Goal: Navigation & Orientation: Understand site structure

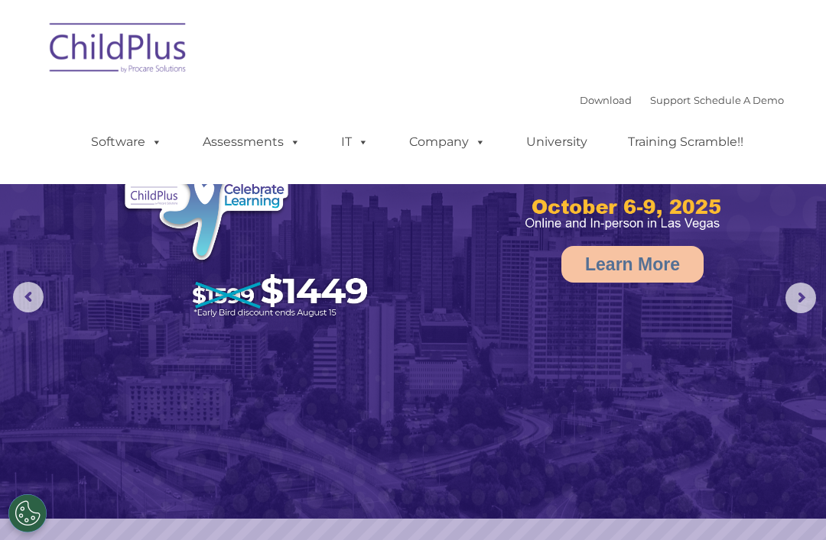
select select "MEDIUM"
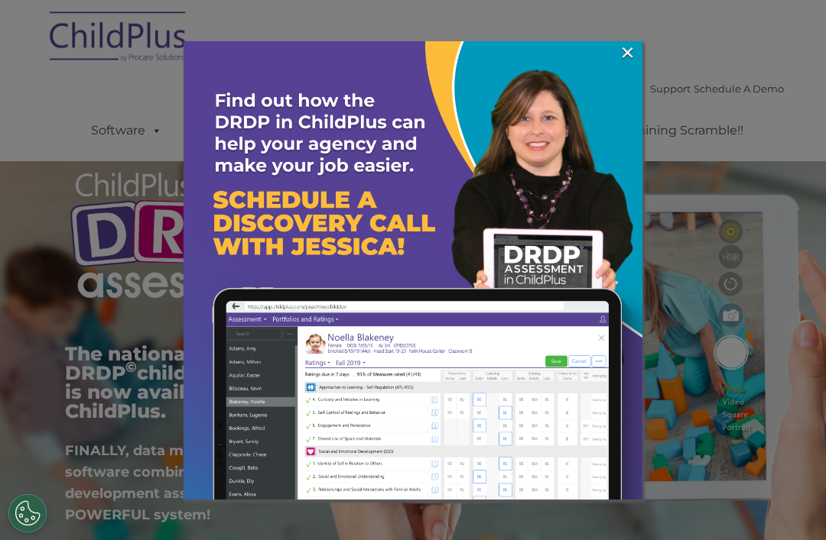
click at [627, 50] on link "×" at bounding box center [627, 52] width 18 height 15
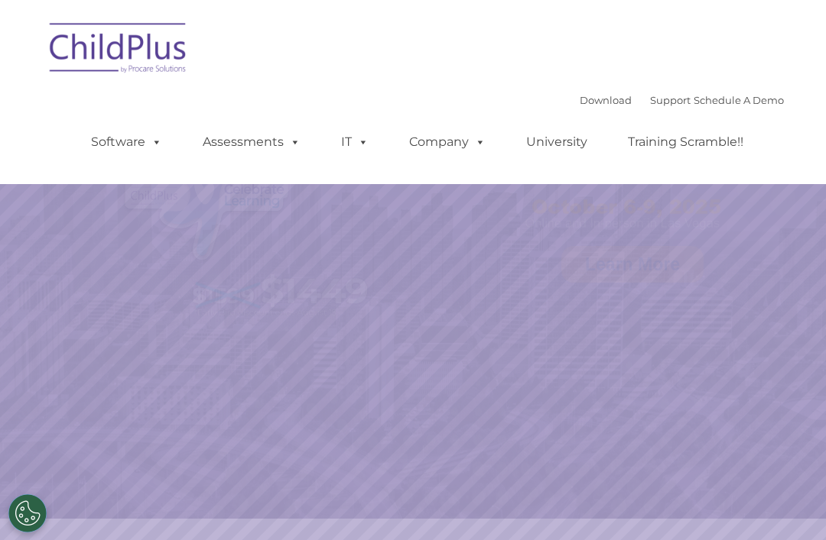
select select "MEDIUM"
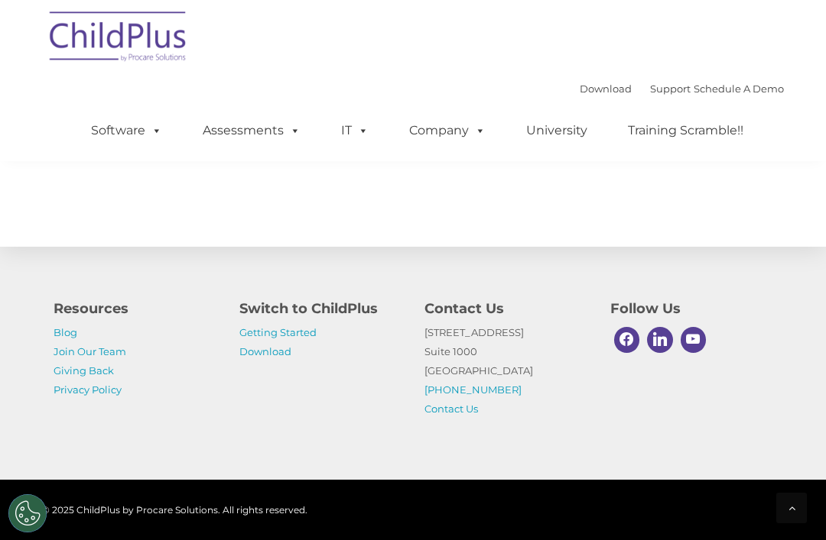
scroll to position [1845, 0]
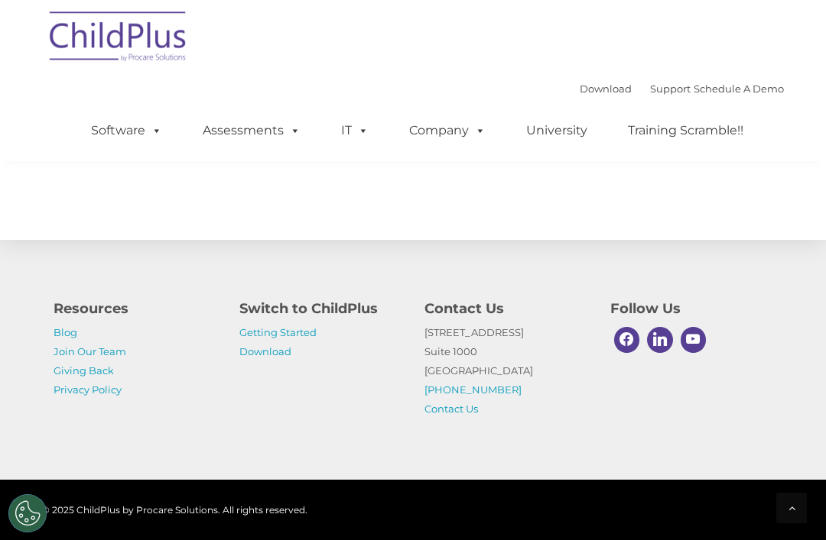
click at [587, 94] on link "Download" at bounding box center [605, 89] width 52 height 12
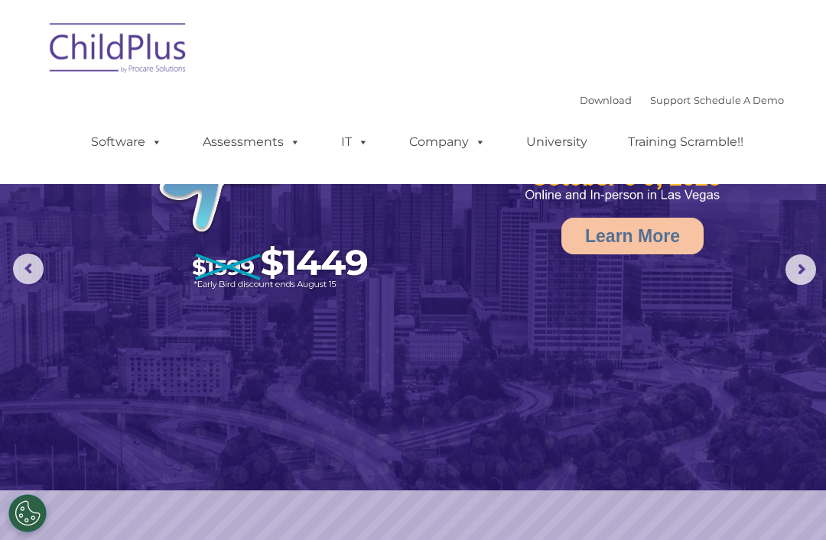
scroll to position [0, 0]
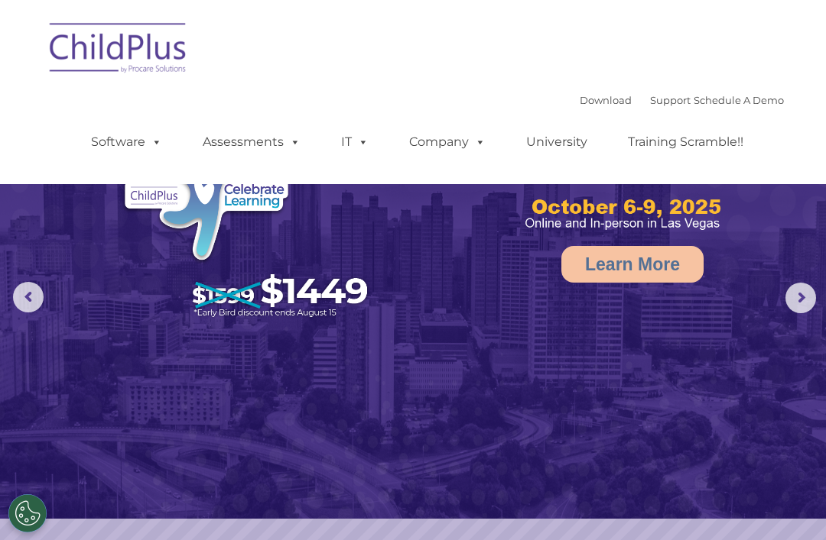
click at [128, 155] on link "Software" at bounding box center [127, 142] width 102 height 31
click at [216, 396] on img at bounding box center [413, 259] width 826 height 519
click at [230, 148] on link "Assessments" at bounding box center [251, 142] width 128 height 31
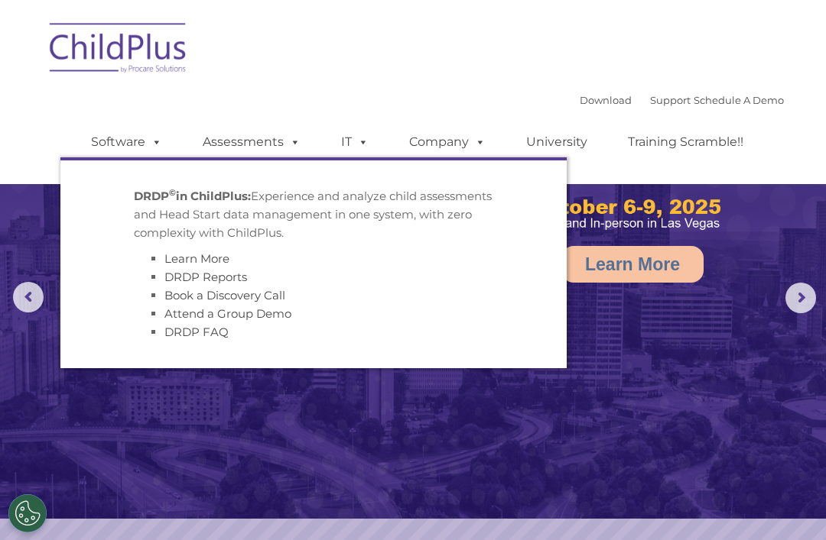
click at [237, 137] on link "Assessments" at bounding box center [251, 142] width 128 height 31
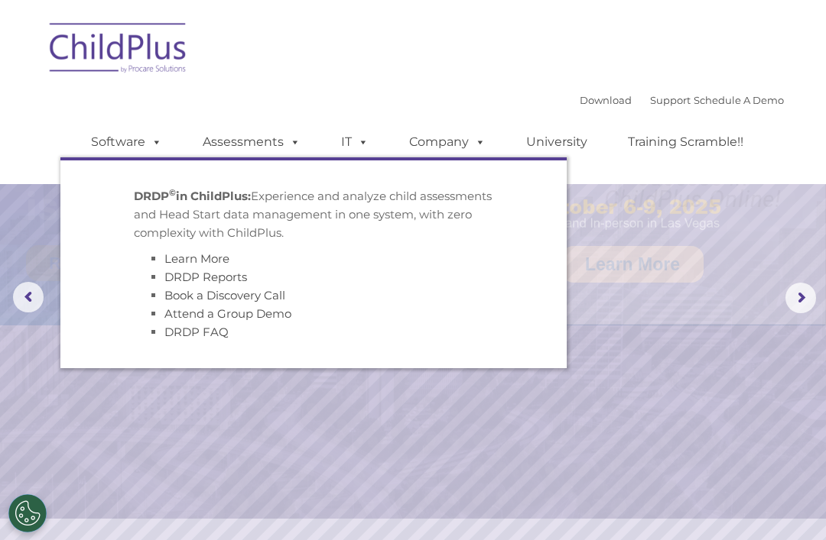
click at [342, 143] on link "IT" at bounding box center [355, 142] width 58 height 31
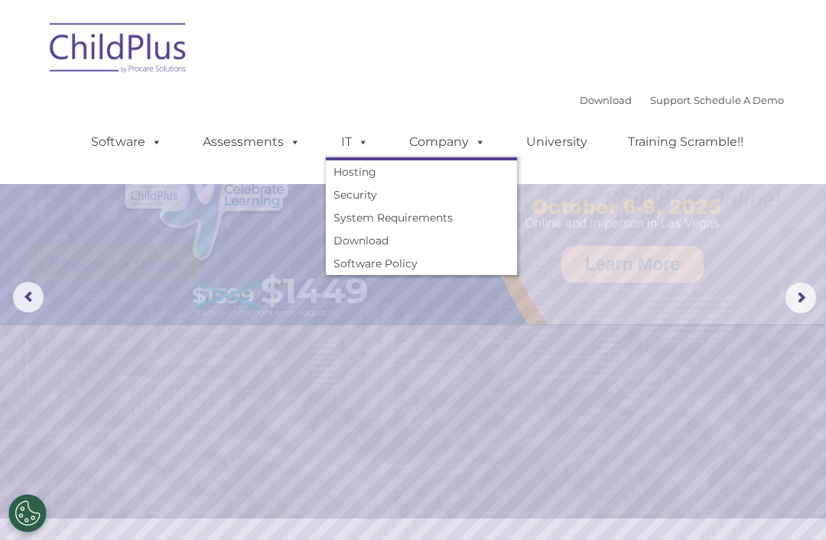
click at [342, 146] on link "IT" at bounding box center [355, 142] width 58 height 31
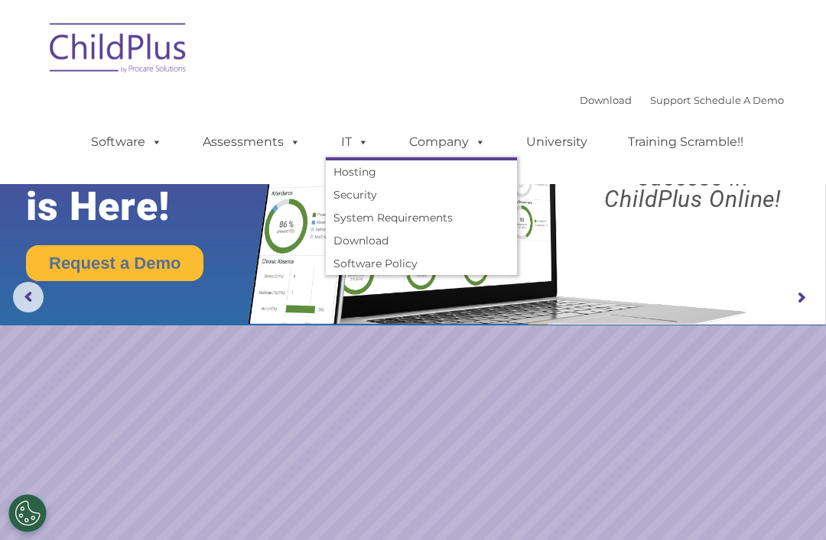
click at [437, 149] on link "Company" at bounding box center [447, 142] width 107 height 31
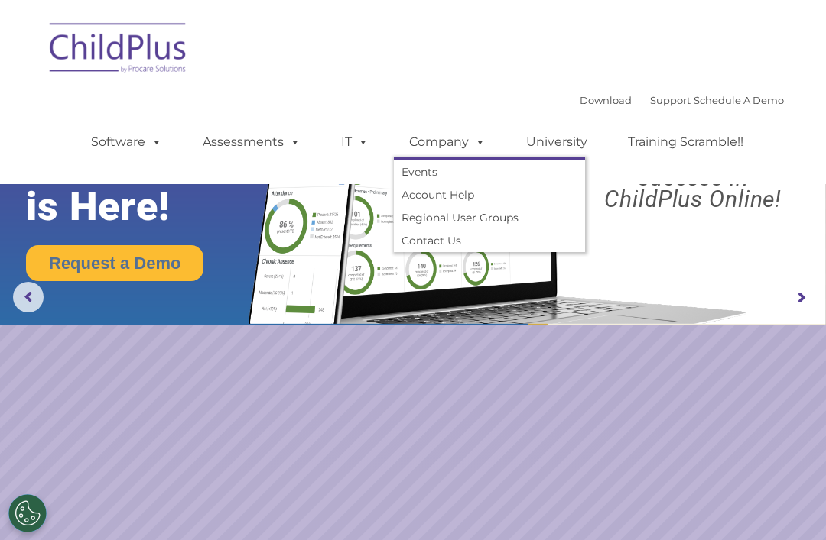
click at [497, 131] on link "Company" at bounding box center [447, 142] width 107 height 31
click at [536, 139] on link "University" at bounding box center [557, 142] width 92 height 31
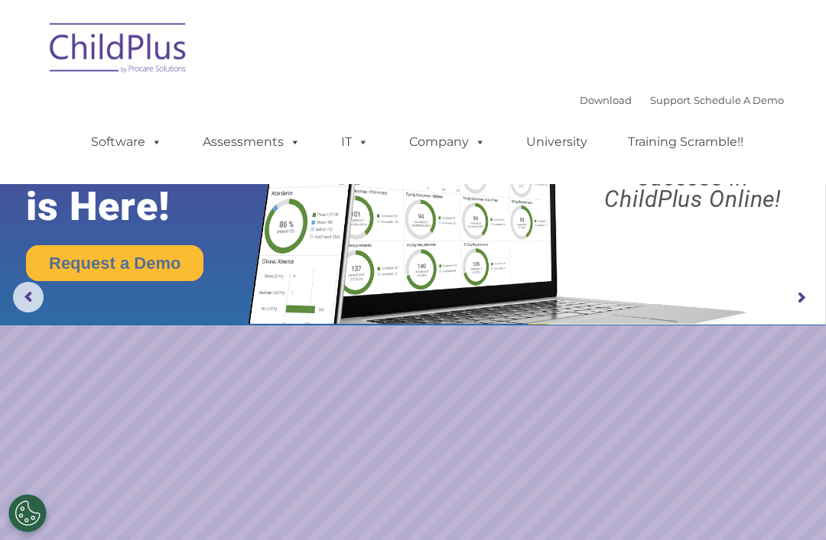
click at [641, 257] on img at bounding box center [494, 184] width 518 height 281
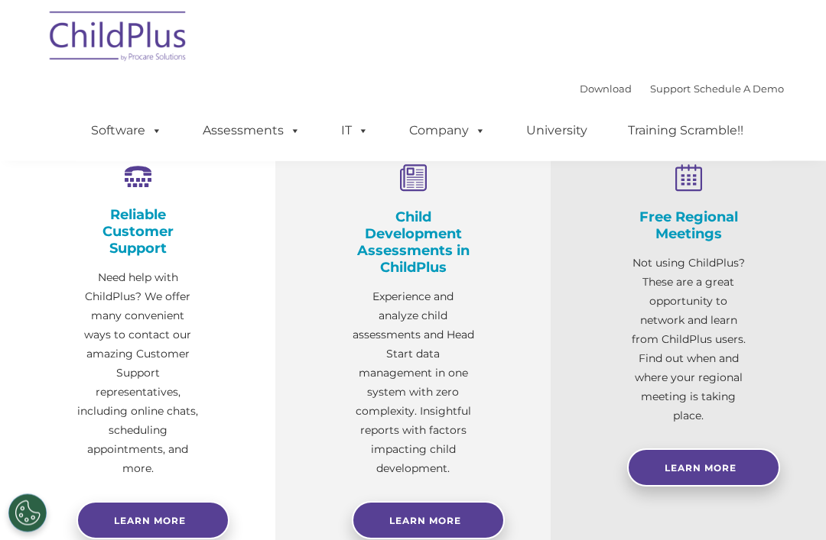
scroll to position [524, 0]
click at [437, 533] on link "Learn More" at bounding box center [428, 520] width 153 height 38
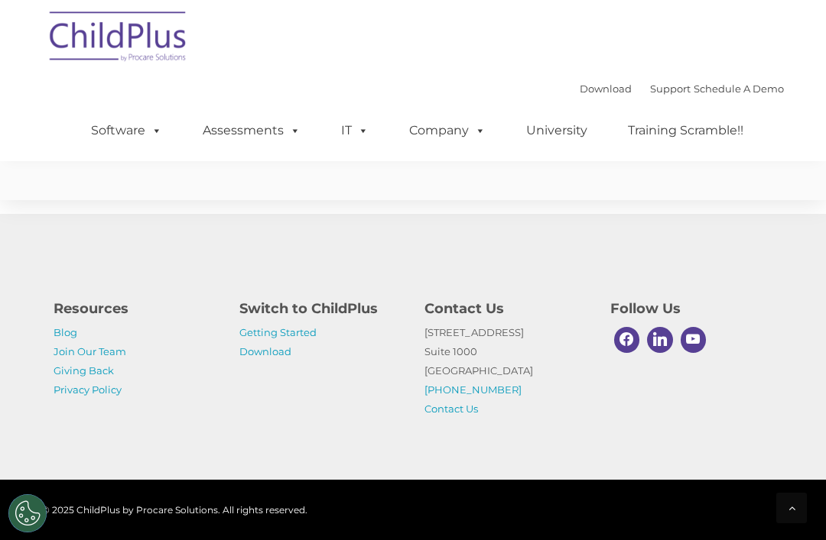
scroll to position [6772, 0]
click at [300, 339] on link "Getting Started" at bounding box center [277, 332] width 77 height 12
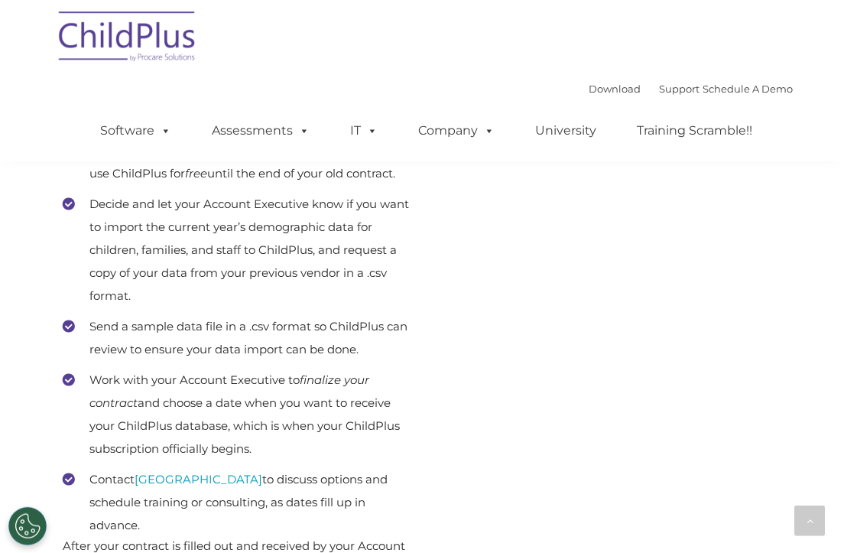
scroll to position [825, 0]
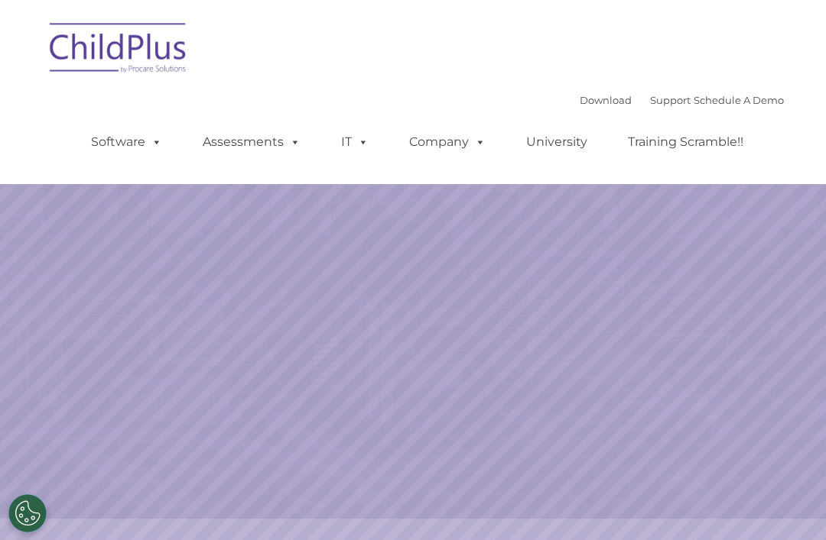
select select "MEDIUM"
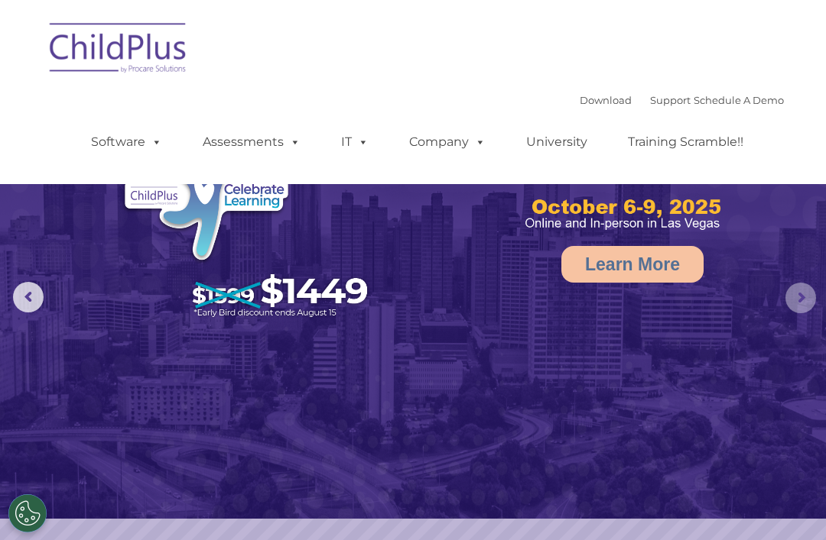
click at [803, 287] on rs-arrow at bounding box center [800, 298] width 31 height 31
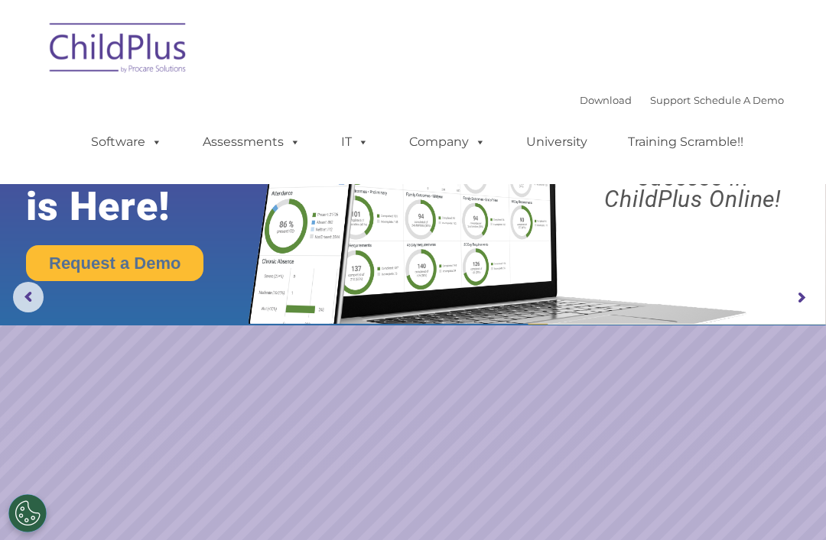
click at [803, 290] on rs-arrow at bounding box center [800, 298] width 31 height 31
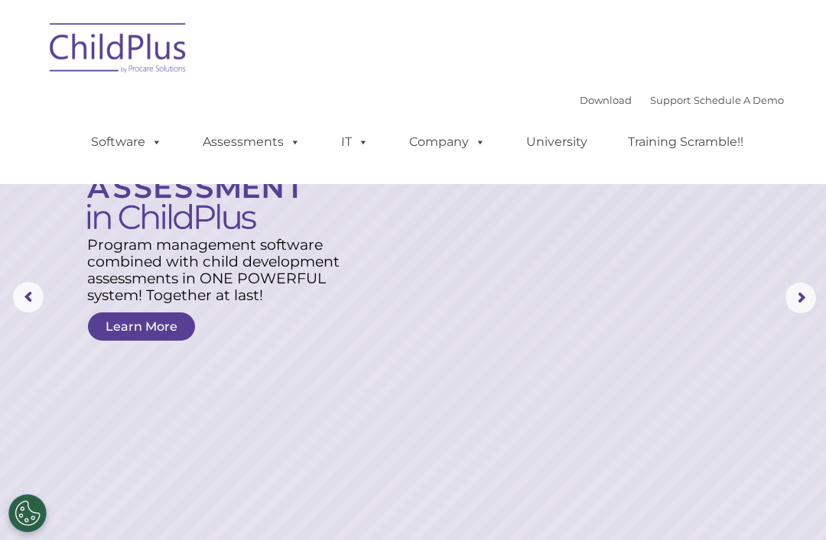
click at [803, 297] on rs-arrow at bounding box center [800, 298] width 31 height 31
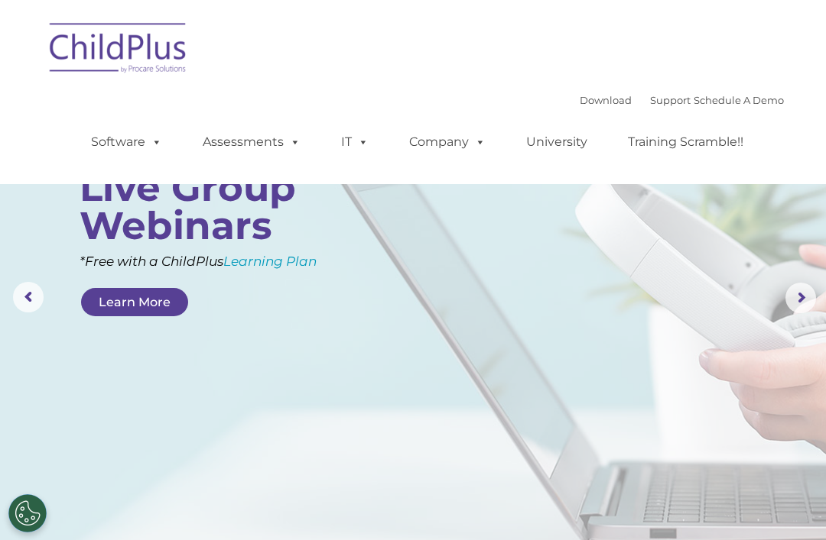
click at [793, 291] on rs-arrow at bounding box center [800, 298] width 31 height 31
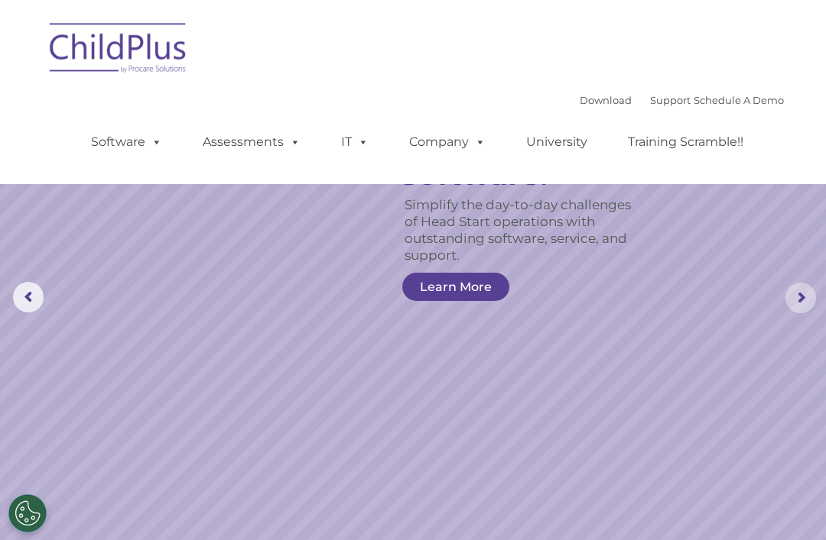
click at [803, 297] on rs-arrow at bounding box center [800, 298] width 31 height 31
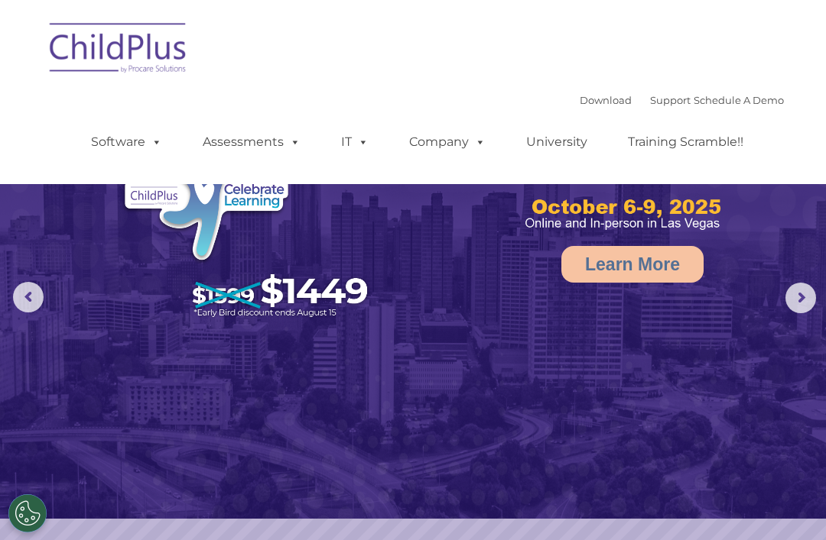
click at [809, 297] on rs-arrow at bounding box center [800, 298] width 31 height 31
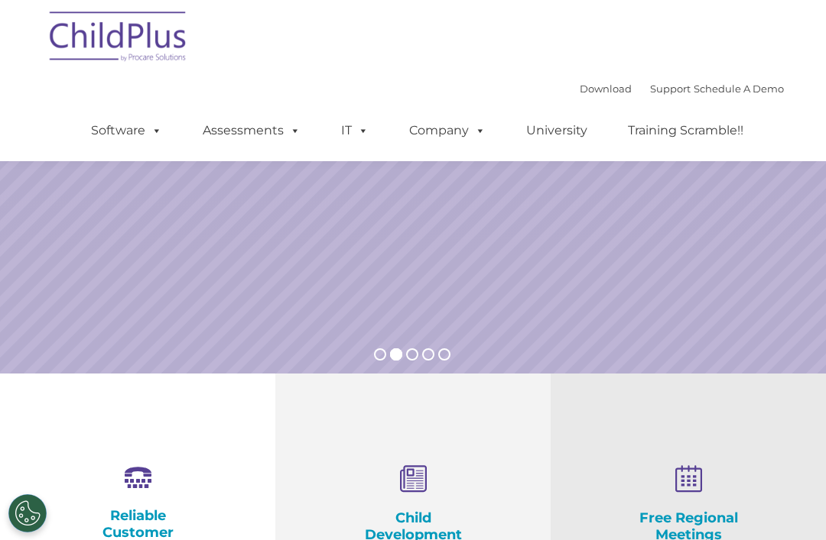
scroll to position [222, 0]
